Goal: Task Accomplishment & Management: Manage account settings

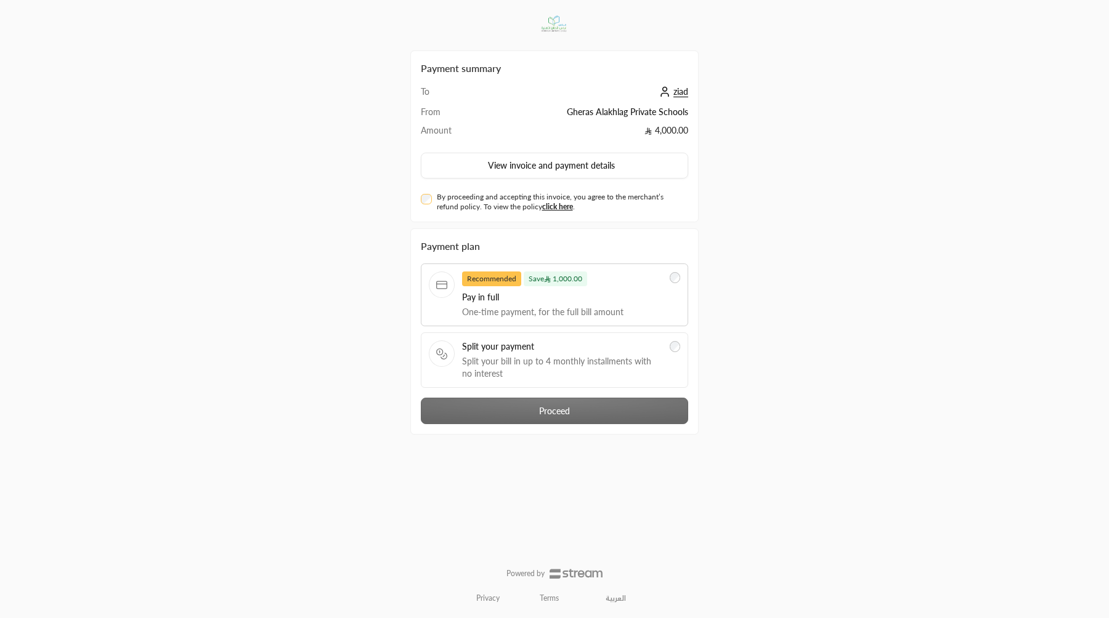
click at [673, 95] on span "ziad" at bounding box center [680, 91] width 15 height 11
click at [679, 92] on span "ziad" at bounding box center [680, 91] width 15 height 11
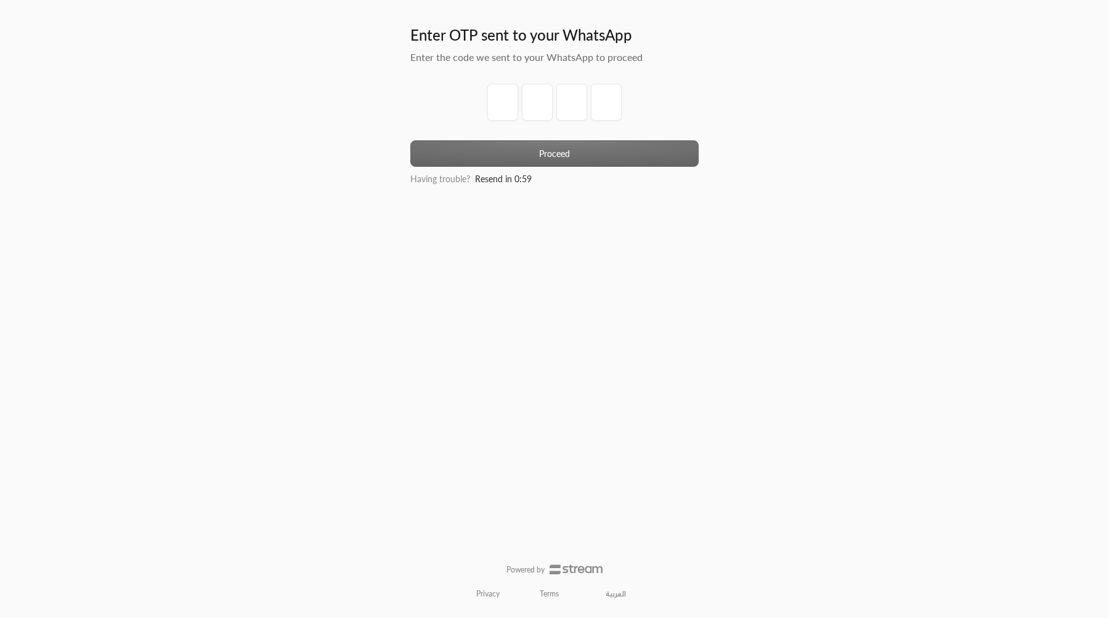
click at [509, 129] on div at bounding box center [554, 112] width 288 height 57
click at [509, 115] on input "tel" at bounding box center [502, 102] width 31 height 37
type input "1"
type input "2"
type input "3"
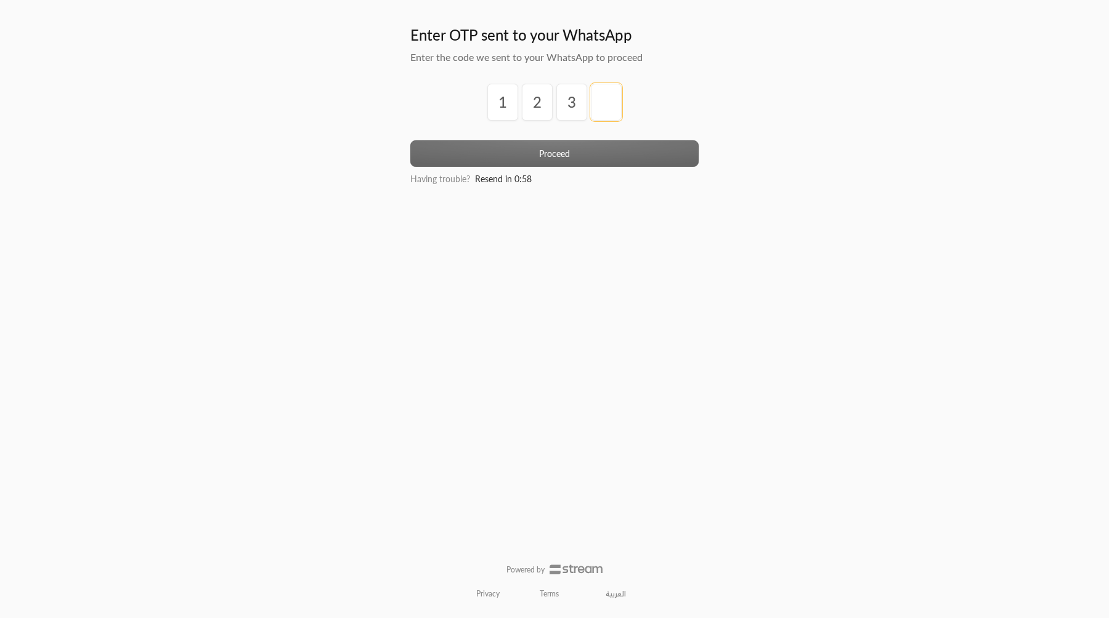
type input "4"
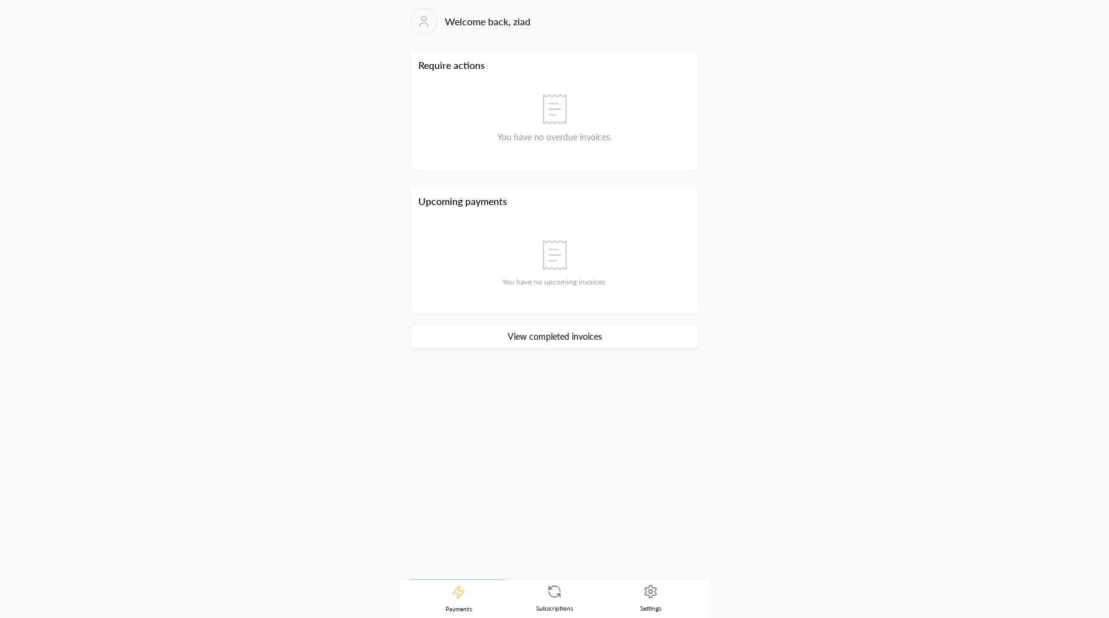
click at [640, 610] on span "Settings" at bounding box center [650, 608] width 21 height 9
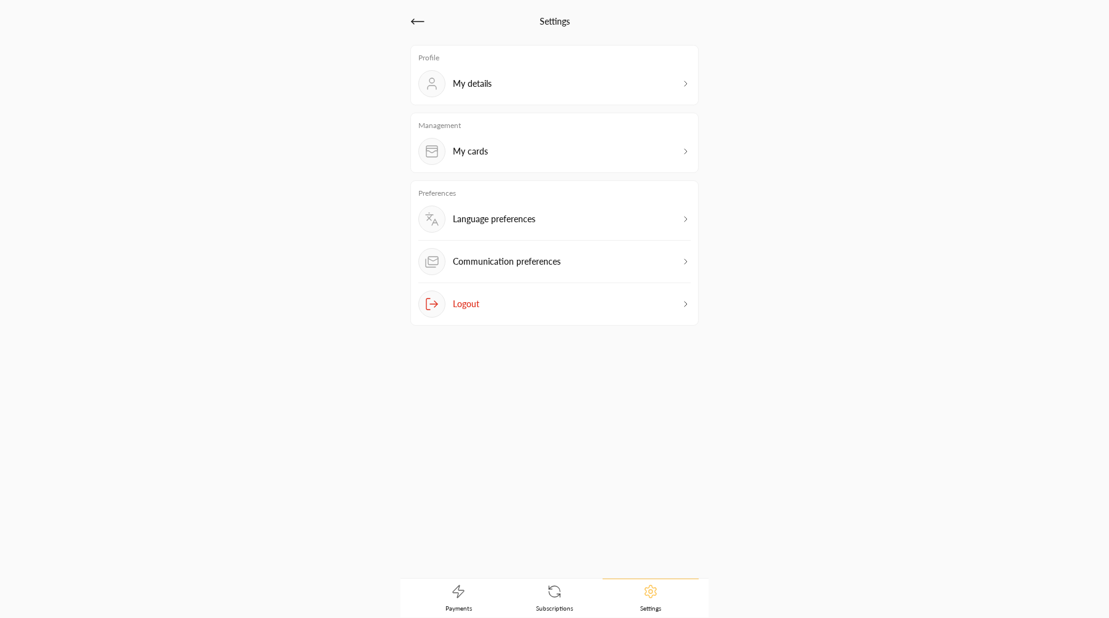
click at [535, 148] on div "My cards" at bounding box center [554, 151] width 272 height 27
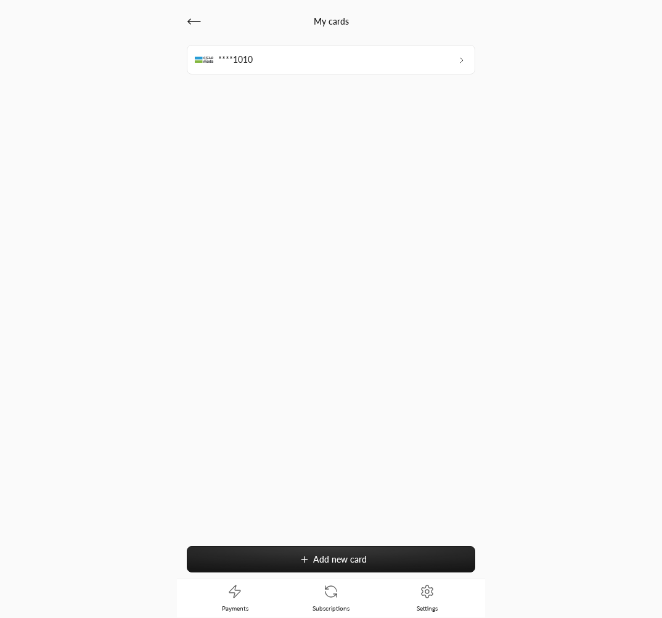
click at [383, 62] on div "****1010" at bounding box center [331, 60] width 288 height 30
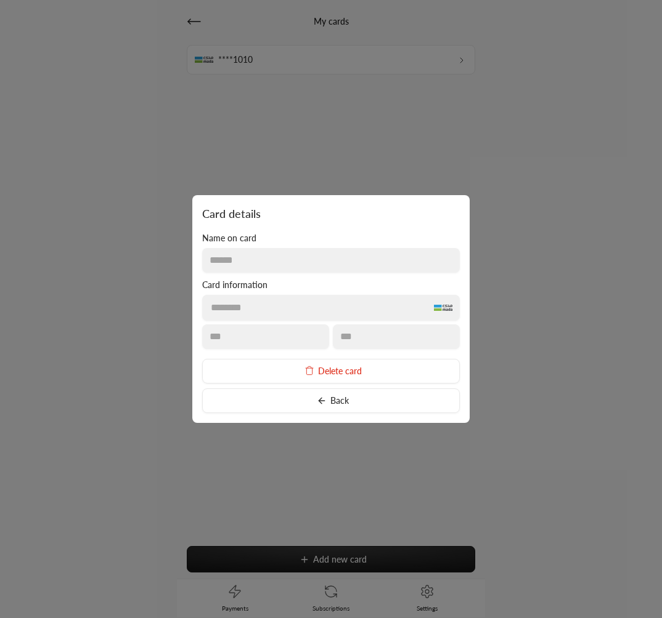
click at [348, 363] on button "Delete card" at bounding box center [331, 371] width 258 height 25
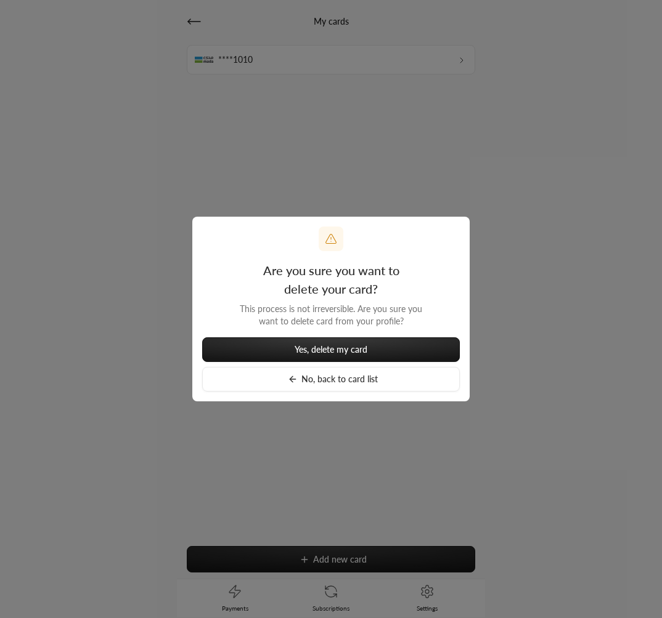
click at [368, 345] on button "Yes, delete my card" at bounding box center [331, 350] width 258 height 25
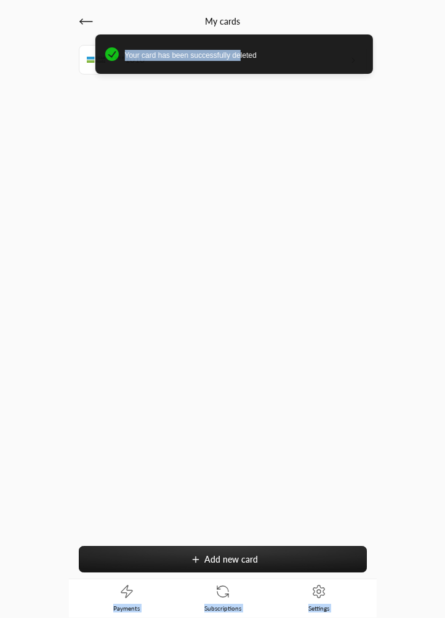
drag, startPoint x: 232, startPoint y: 56, endPoint x: 520, endPoint y: 63, distance: 287.8
click at [445, 63] on html "My cards ****1010 Add new card Payments Subscriptions Settings Your card has be…" at bounding box center [222, 309] width 445 height 618
